Goal: Task Accomplishment & Management: Use online tool/utility

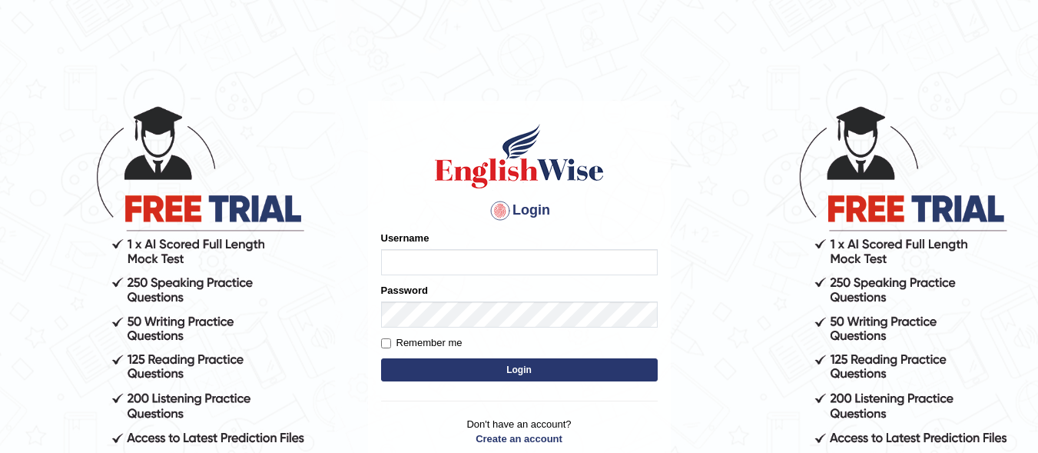
type input "razaislam"
click at [435, 374] on button "Login" at bounding box center [519, 369] width 277 height 23
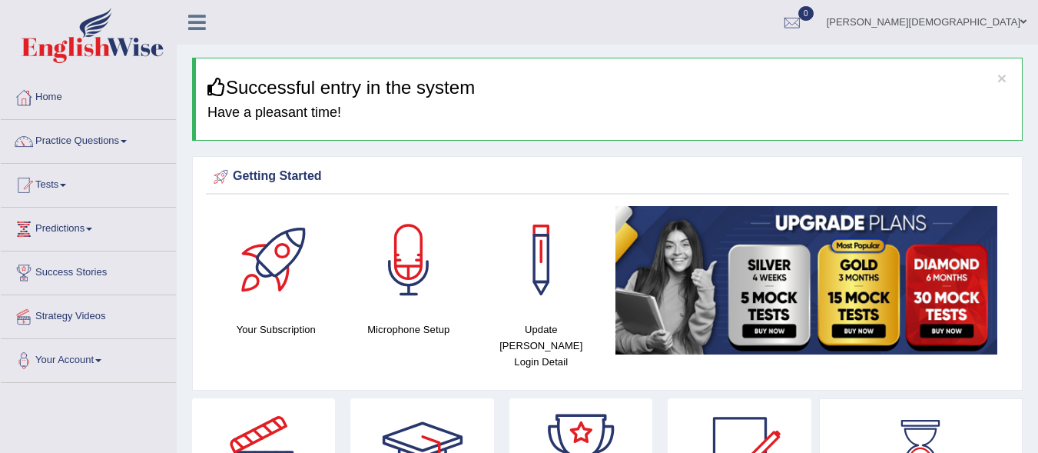
click at [66, 174] on link "Tests" at bounding box center [88, 183] width 175 height 38
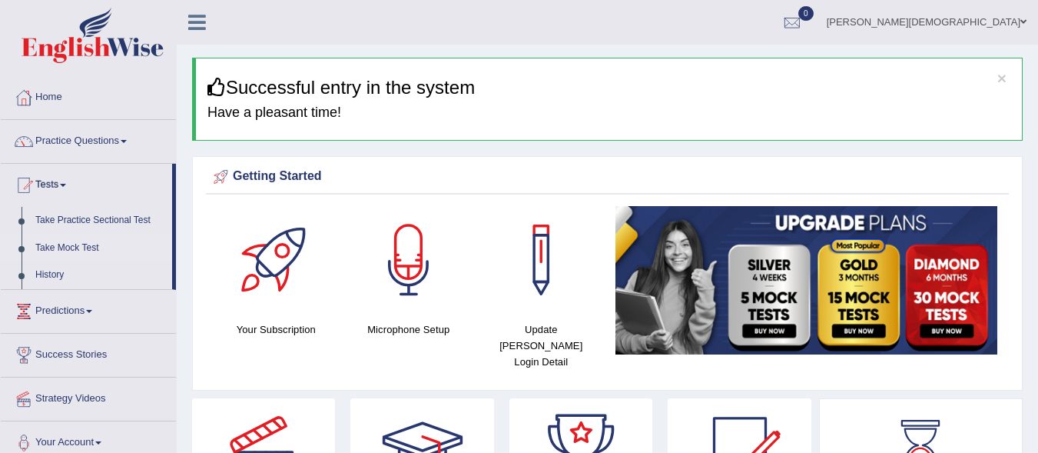
click at [65, 242] on link "Take Mock Test" at bounding box center [100, 248] width 144 height 28
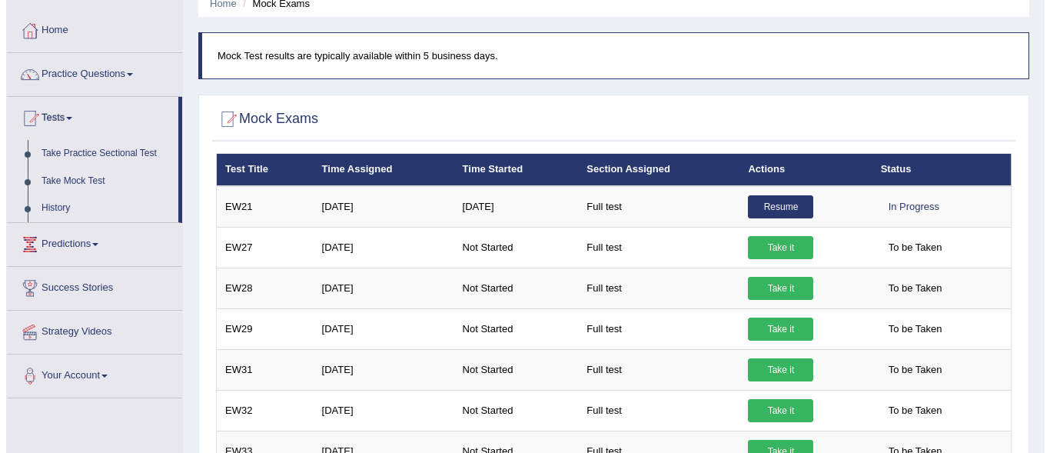
scroll to position [86, 0]
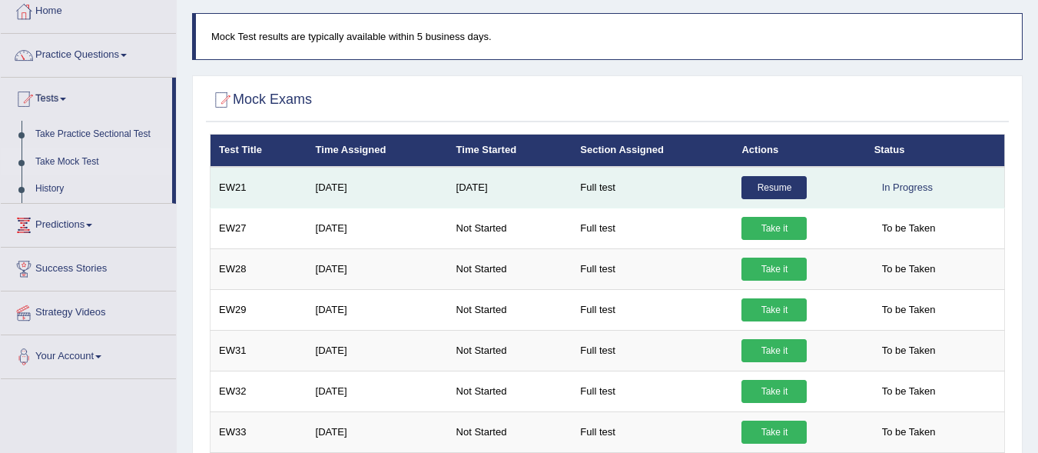
click at [762, 179] on link "Resume" at bounding box center [773, 187] width 65 height 23
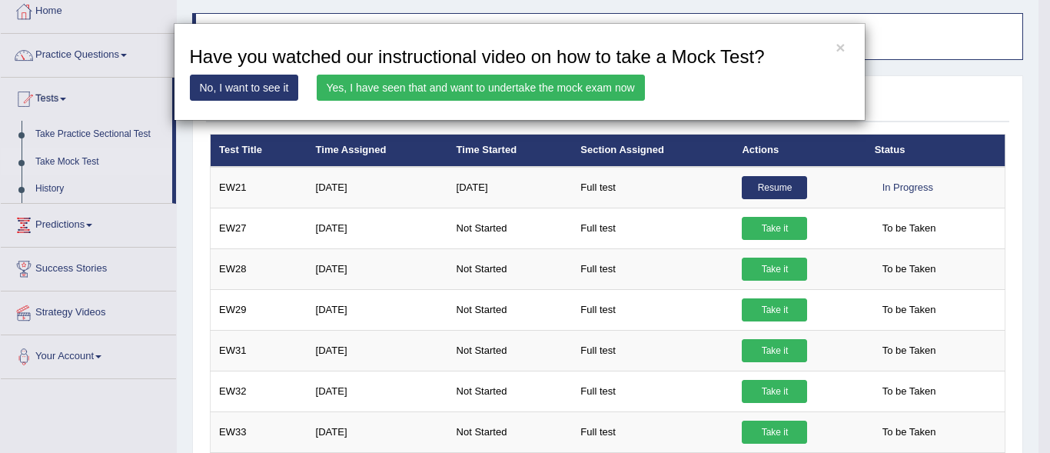
click at [569, 85] on link "Yes, I have seen that and want to undertake the mock exam now" at bounding box center [481, 88] width 328 height 26
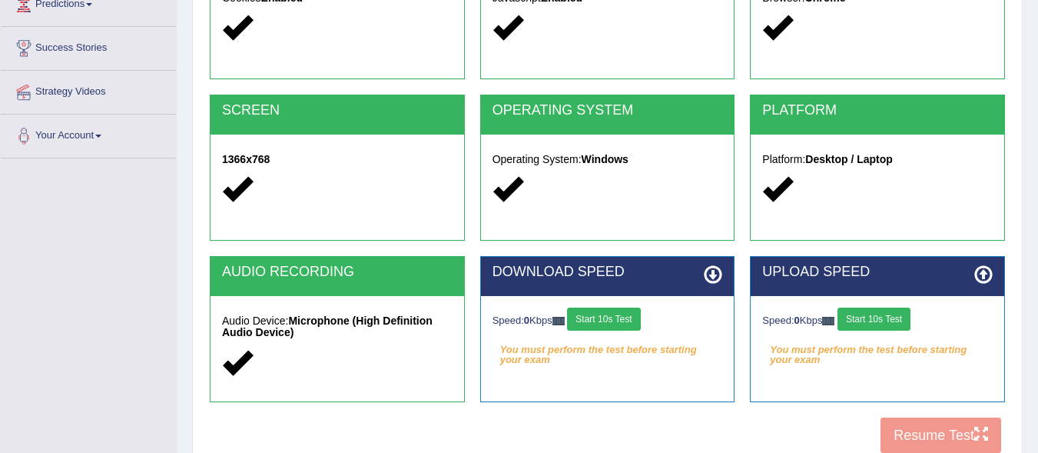
scroll to position [354, 0]
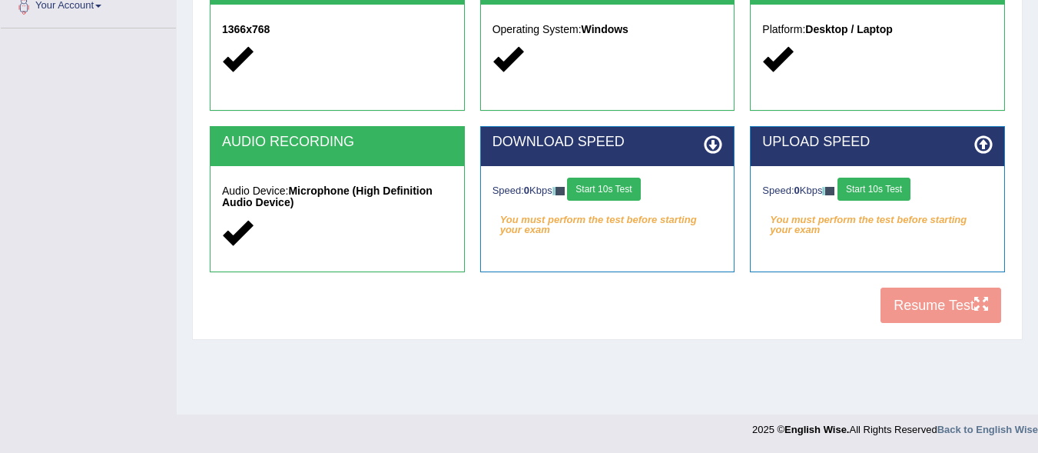
click at [628, 187] on button "Start 10s Test" at bounding box center [603, 188] width 73 height 23
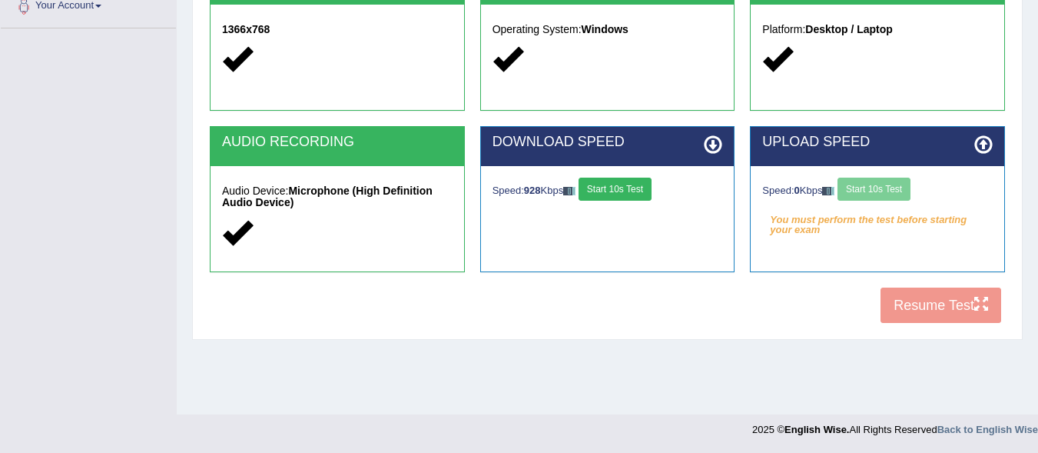
click at [895, 184] on div "Speed: 0 Kbps Start 10s Test" at bounding box center [877, 190] width 231 height 27
click at [624, 190] on button "Start 10s Test" at bounding box center [620, 188] width 73 height 23
click at [865, 186] on button "Start 10s Test" at bounding box center [873, 188] width 73 height 23
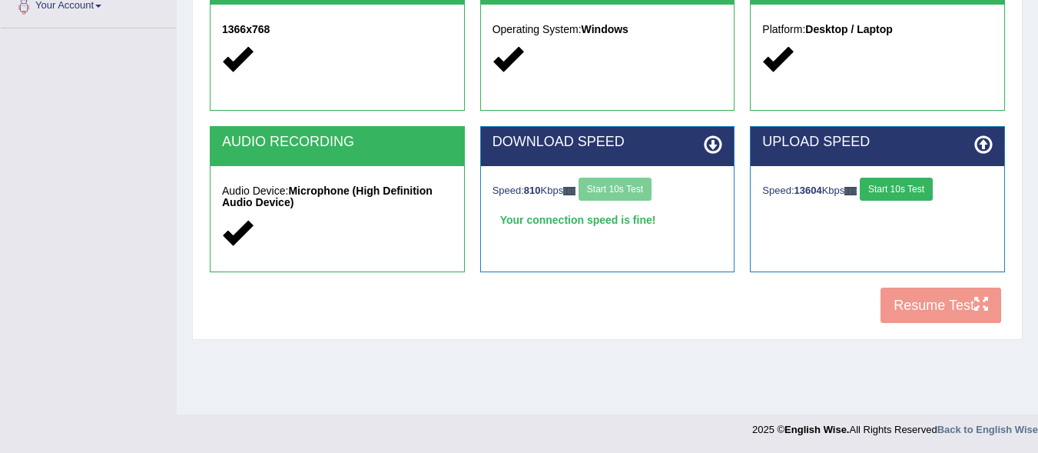
click at [905, 178] on button "Start 10s Test" at bounding box center [896, 188] width 73 height 23
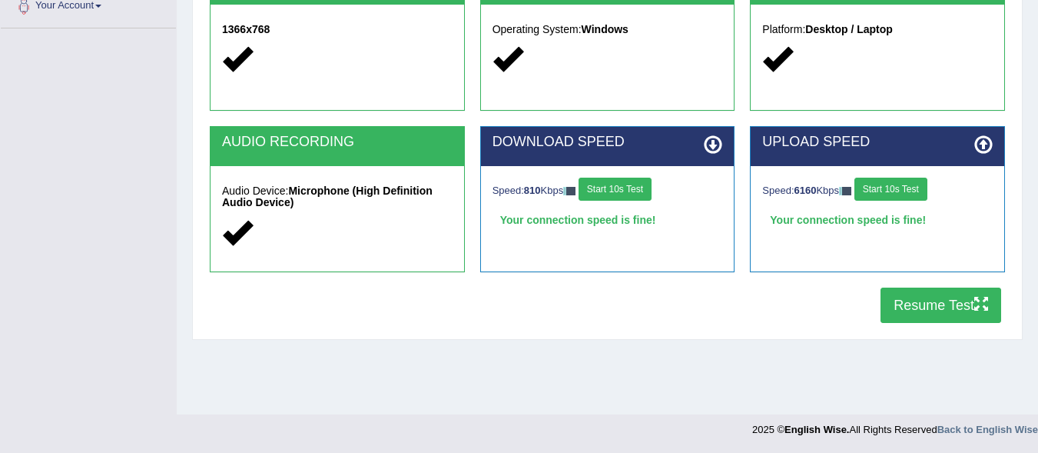
click at [972, 303] on button "Resume Test" at bounding box center [941, 304] width 121 height 35
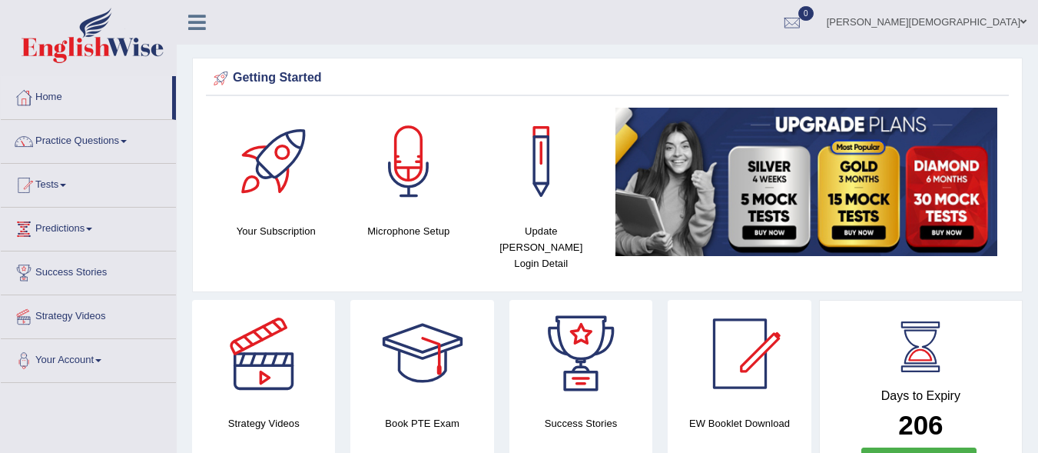
click at [60, 184] on link "Tests" at bounding box center [88, 183] width 175 height 38
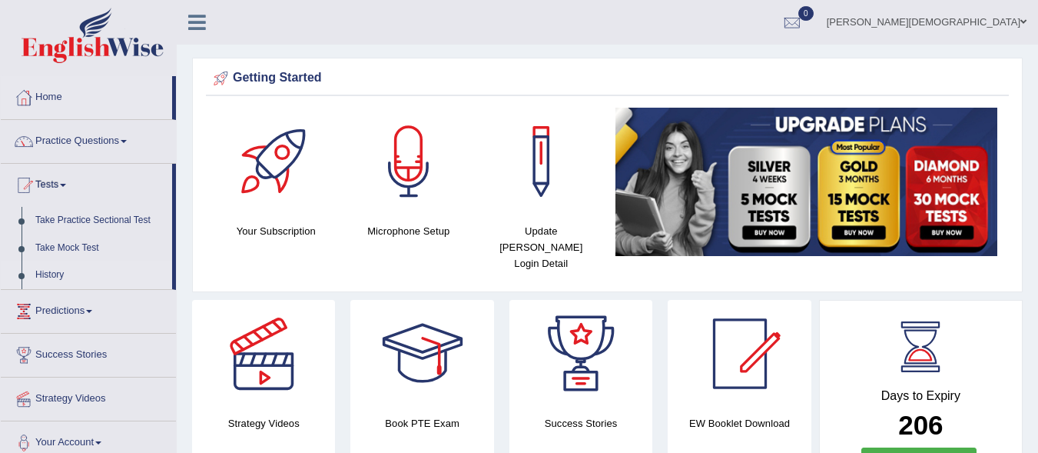
click at [55, 268] on link "History" at bounding box center [100, 275] width 144 height 28
click at [75, 242] on link "Take Mock Test" at bounding box center [100, 248] width 144 height 28
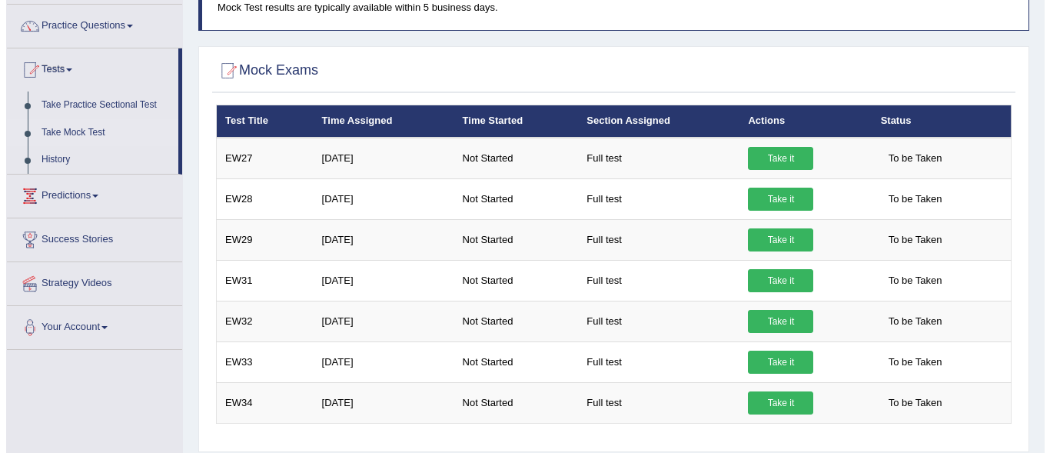
scroll to position [111, 0]
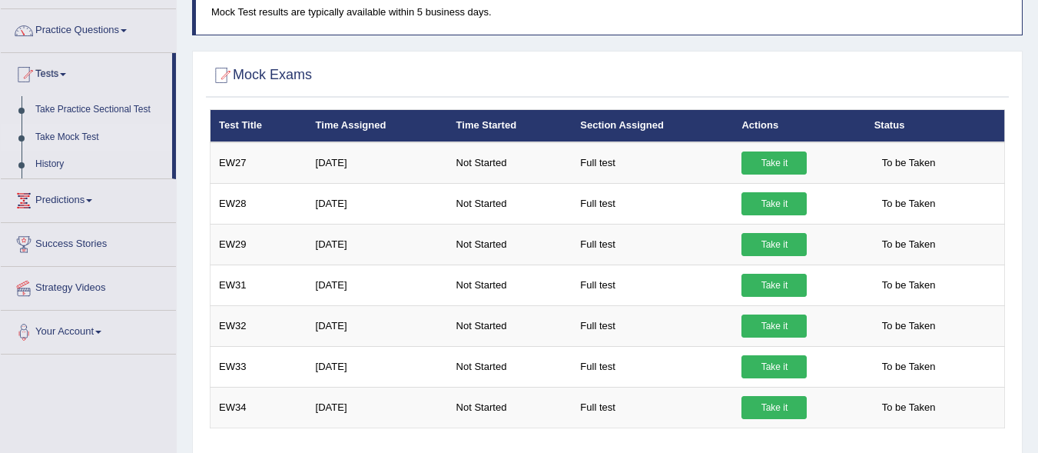
drag, startPoint x: 1045, startPoint y: 136, endPoint x: 1049, endPoint y: 194, distance: 58.5
click at [1037, 194] on html "Toggle navigation Home Practice Questions Speaking Practice Read Aloud Repeat S…" at bounding box center [519, 115] width 1038 height 453
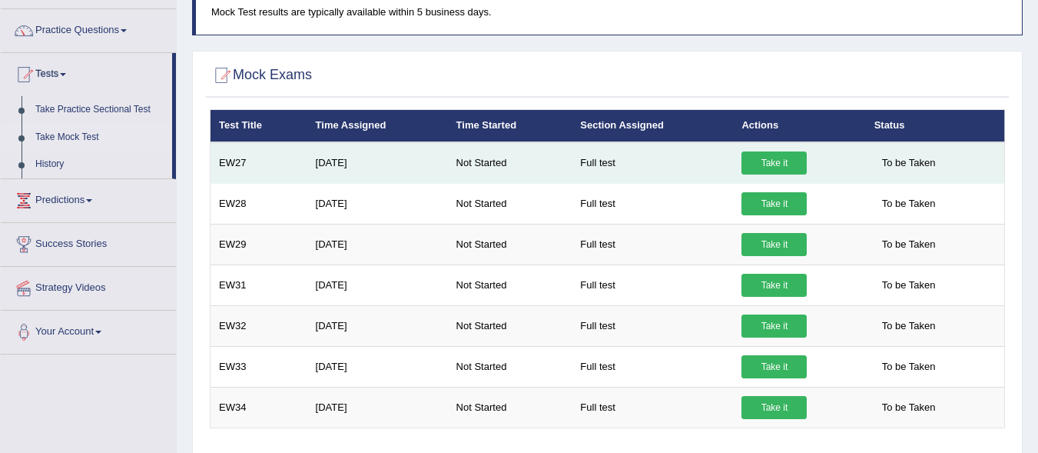
click at [781, 161] on link "Take it" at bounding box center [773, 162] width 65 height 23
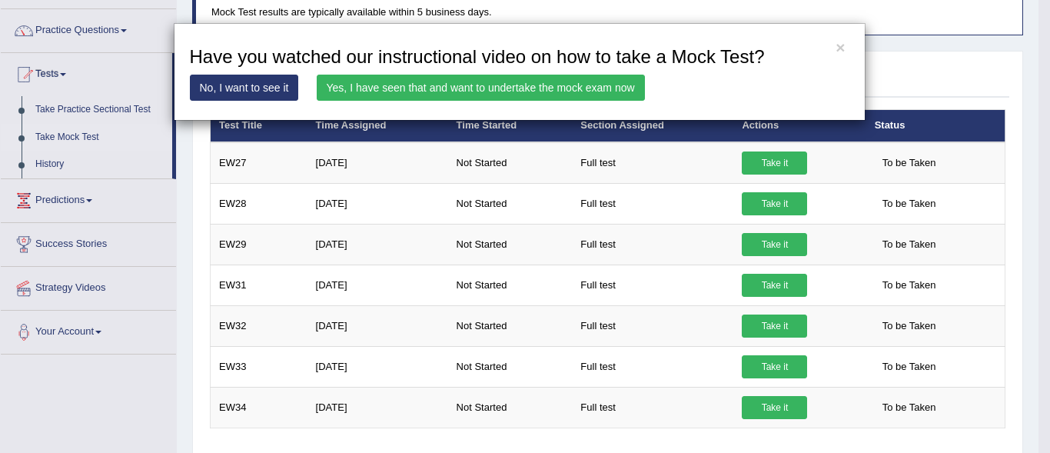
click at [609, 86] on link "Yes, I have seen that and want to undertake the mock exam now" at bounding box center [481, 88] width 328 height 26
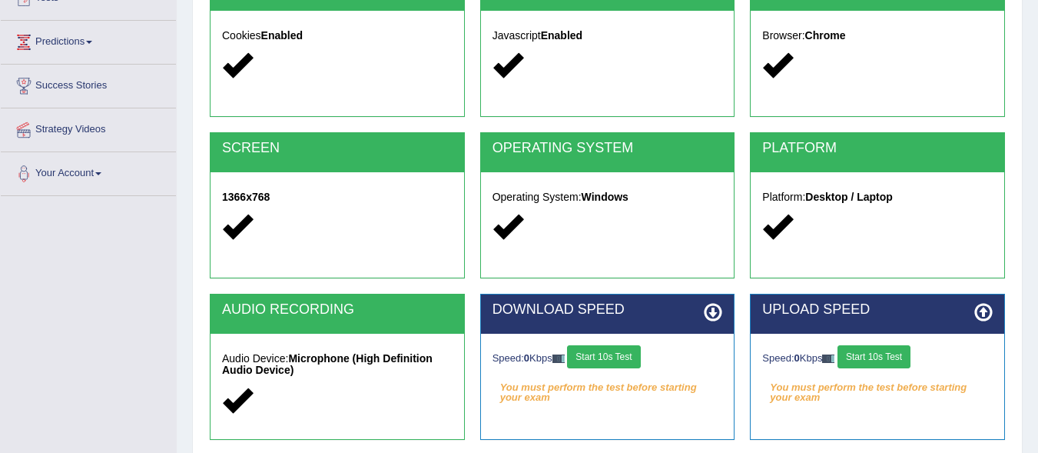
scroll to position [191, 0]
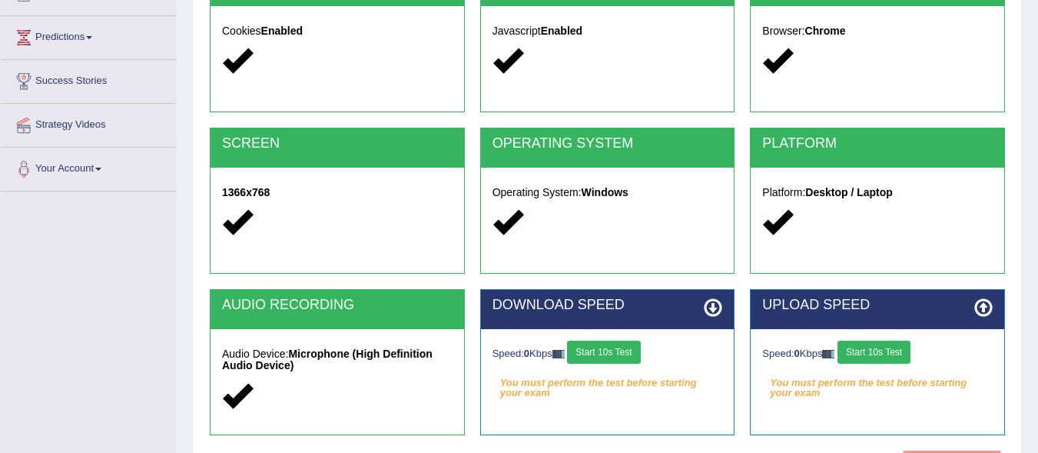
click at [614, 343] on button "Start 10s Test" at bounding box center [603, 351] width 73 height 23
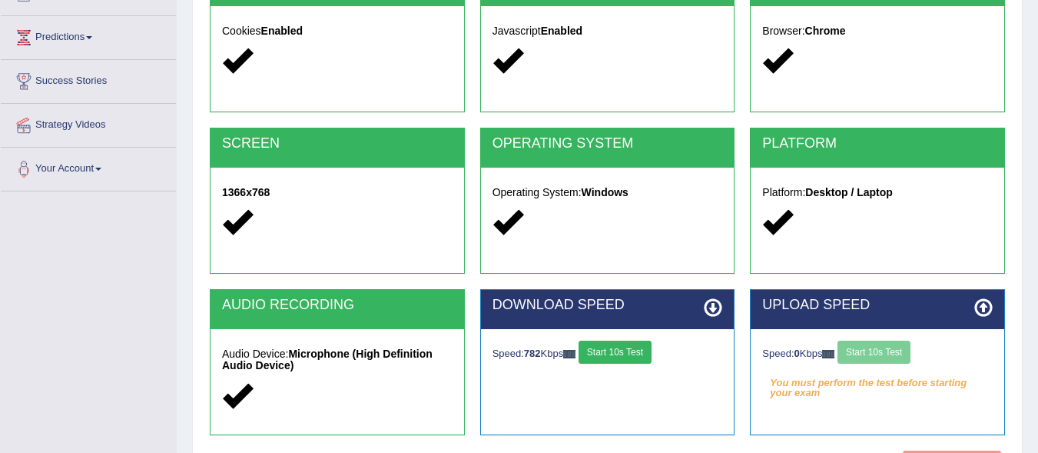
click at [640, 350] on button "Start 10s Test" at bounding box center [615, 351] width 73 height 23
click at [885, 343] on button "Start 10s Test" at bounding box center [873, 351] width 73 height 23
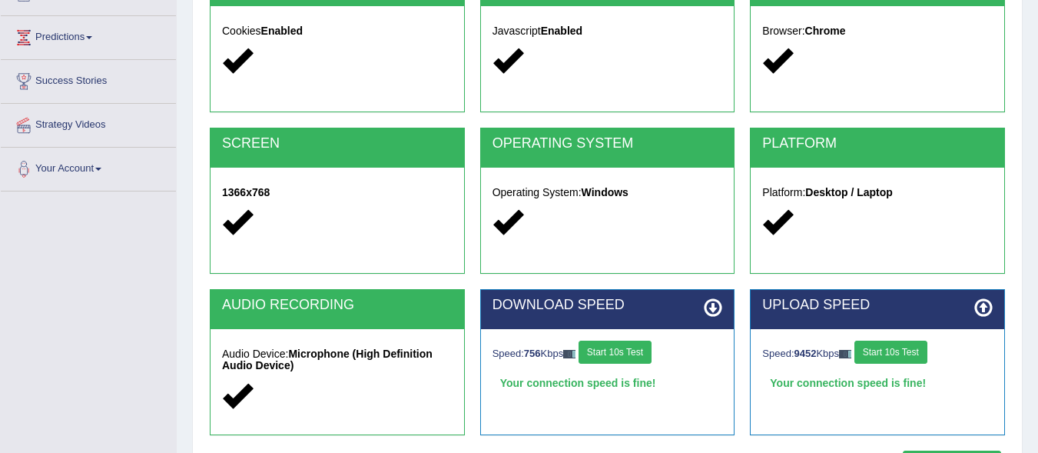
click at [909, 343] on button "Start 10s Test" at bounding box center [890, 351] width 73 height 23
click at [909, 343] on button "Start 10s Test" at bounding box center [896, 351] width 73 height 23
click at [625, 353] on button "Start 10s Test" at bounding box center [615, 351] width 73 height 23
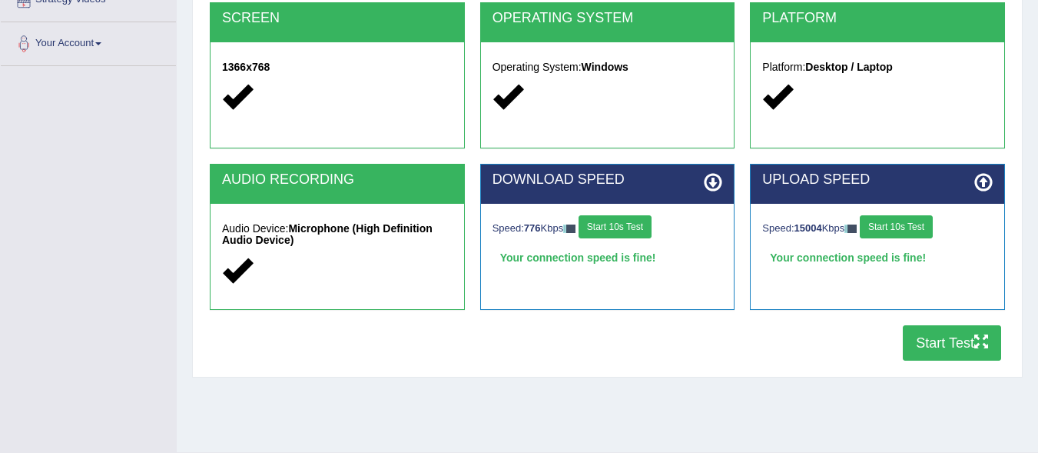
scroll to position [319, 0]
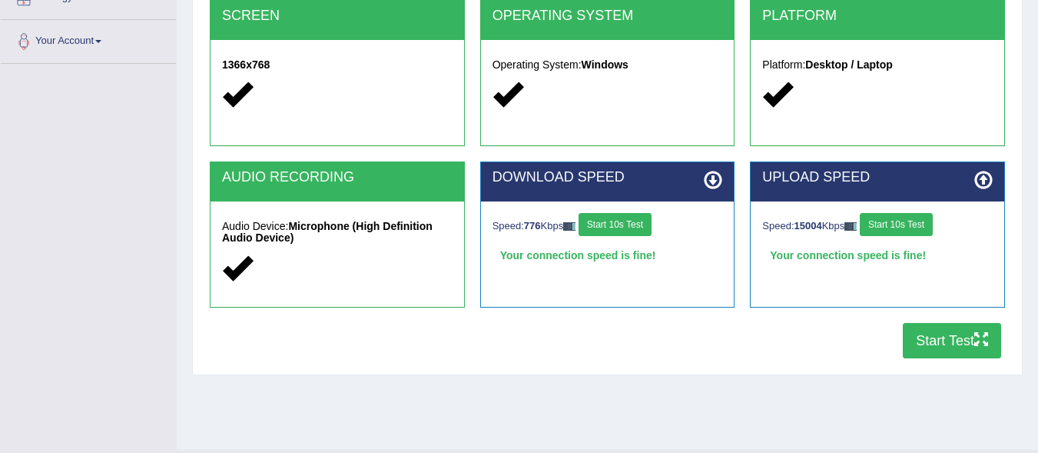
click at [970, 347] on button "Start Test" at bounding box center [952, 340] width 98 height 35
